Goal: Navigation & Orientation: Find specific page/section

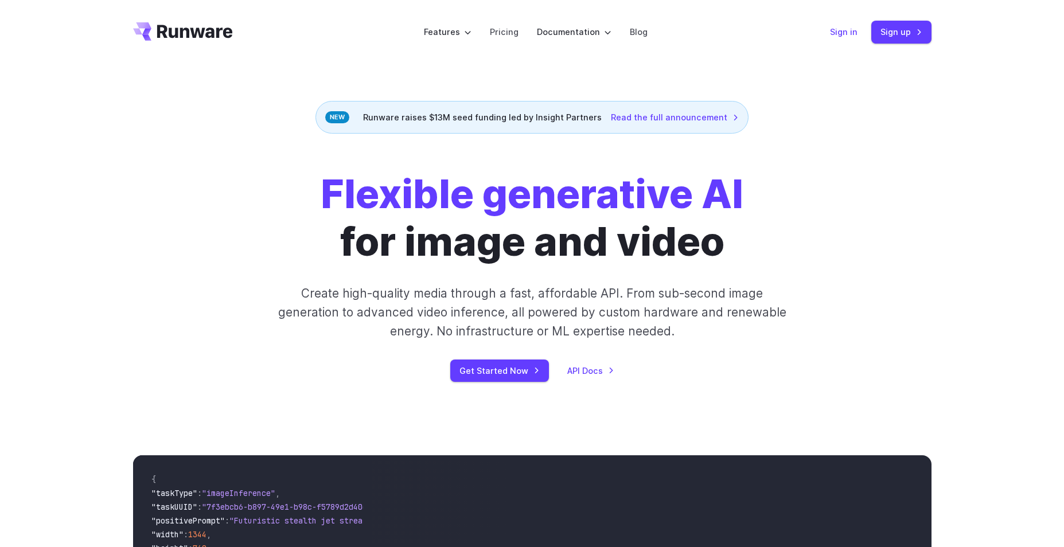
click at [835, 29] on link "Sign in" at bounding box center [844, 31] width 28 height 13
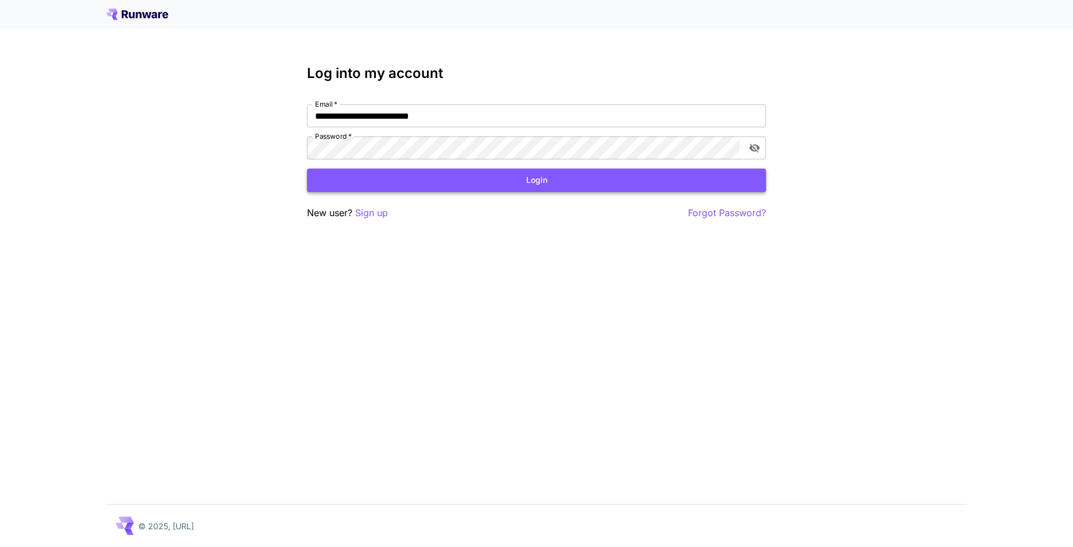
click at [632, 177] on button "Login" at bounding box center [536, 181] width 459 height 24
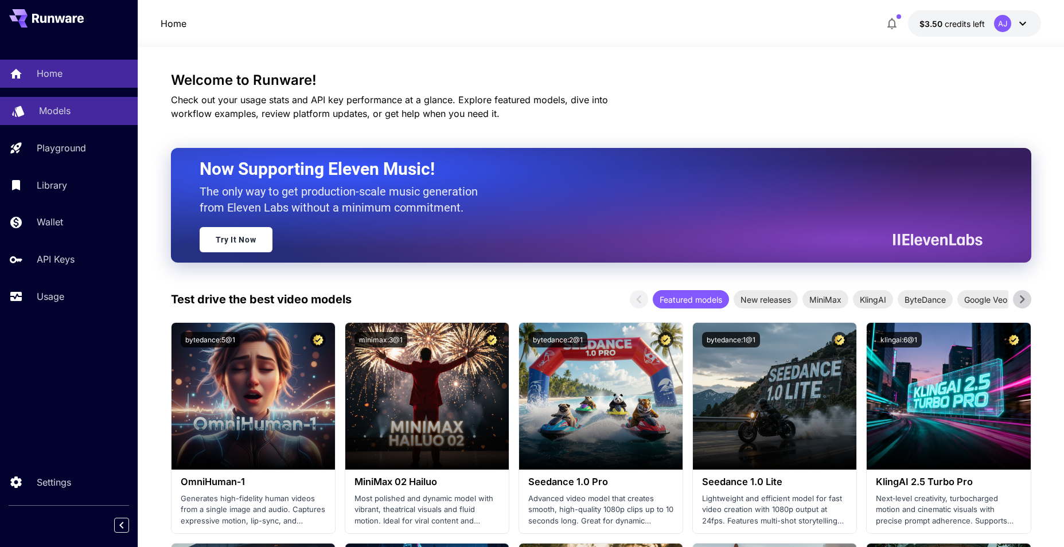
click at [81, 115] on div "Models" at bounding box center [83, 111] width 89 height 14
